Goal: Task Accomplishment & Management: Complete application form

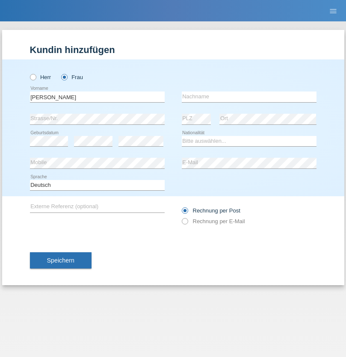
type input "Karim"
click at [249, 97] on input "text" at bounding box center [249, 96] width 135 height 11
type input "Msallati"
select select "CH"
radio input "true"
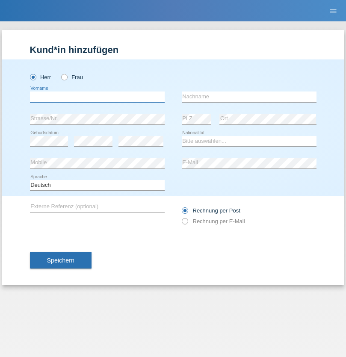
click at [97, 97] on input "text" at bounding box center [97, 96] width 135 height 11
type input "[PERSON_NAME]"
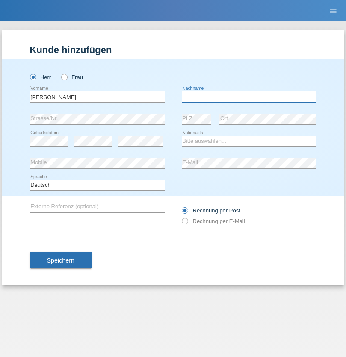
click at [249, 97] on input "text" at bounding box center [249, 96] width 135 height 11
type input "[PERSON_NAME]"
select select "CH"
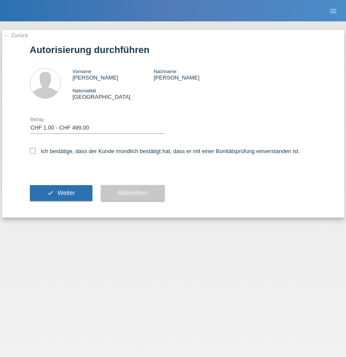
select select "1"
checkbox input "true"
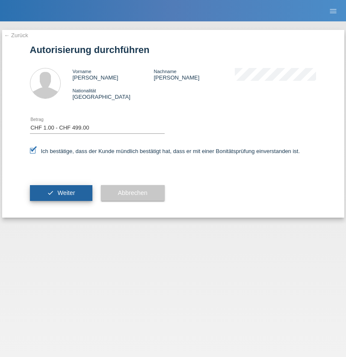
click at [61, 193] on span "Weiter" at bounding box center [66, 192] width 18 height 7
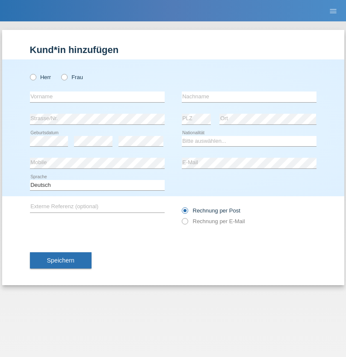
radio input "true"
click at [97, 97] on input "text" at bounding box center [97, 96] width 135 height 11
type input "Marcel"
click at [249, 97] on input "text" at bounding box center [249, 96] width 135 height 11
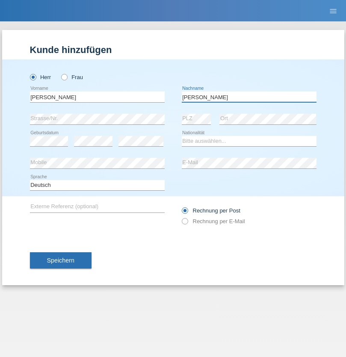
type input "[PERSON_NAME]"
select select "CH"
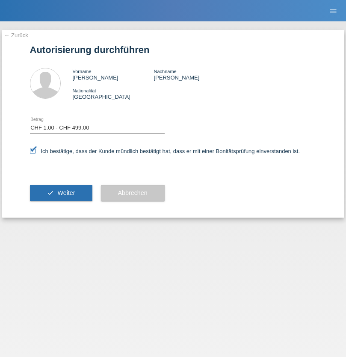
select select "1"
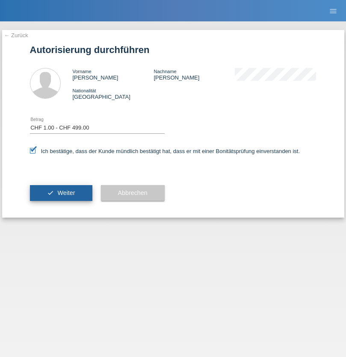
click at [61, 193] on span "Weiter" at bounding box center [66, 192] width 18 height 7
